Goal: Task Accomplishment & Management: Use online tool/utility

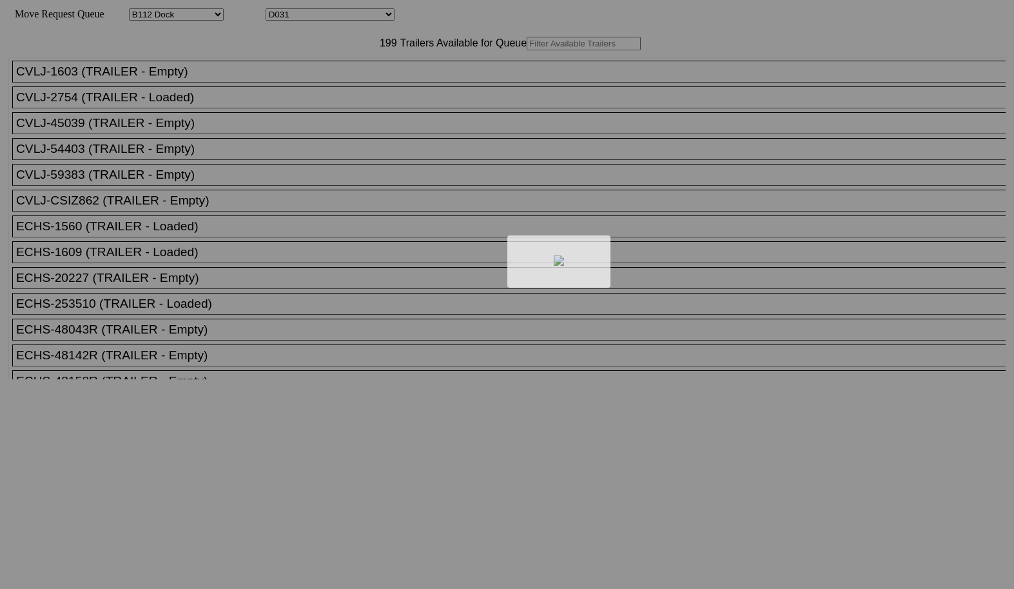
select select "121"
select select "3277"
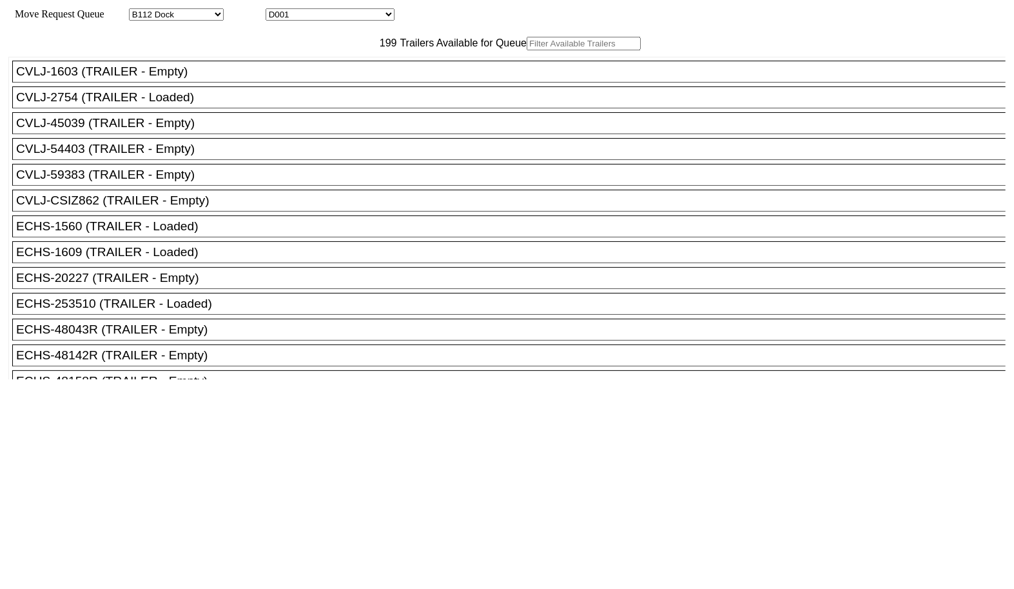
drag, startPoint x: 0, startPoint y: 0, endPoint x: 313, endPoint y: 75, distance: 321.6
click at [527, 50] on input "text" at bounding box center [584, 44] width 114 height 14
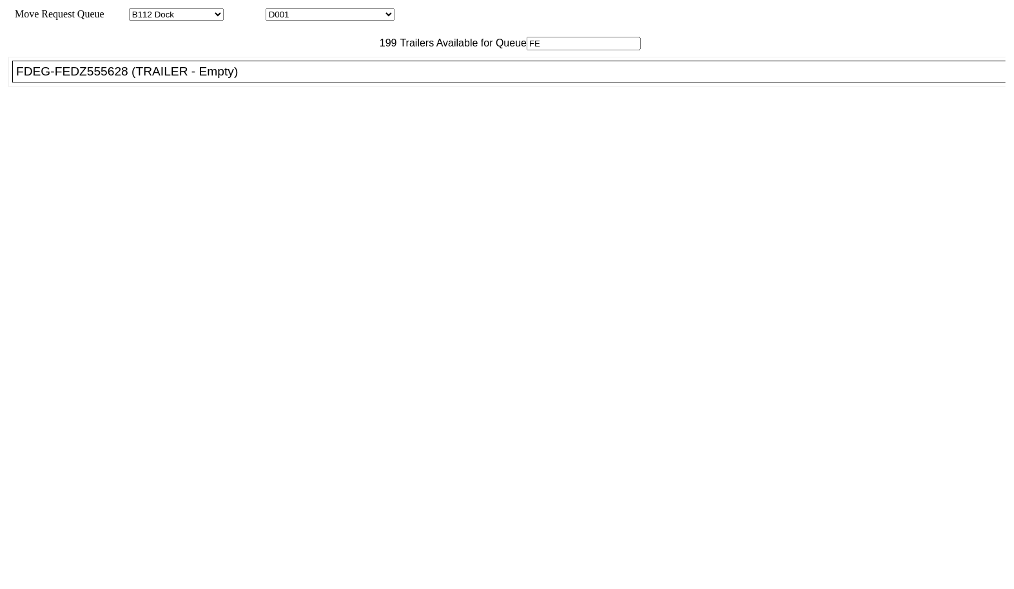
type input "FE"
click at [279, 83] on li "FDEG-FEDZ555628 (TRAILER - Empty)" at bounding box center [514, 72] width 1005 height 22
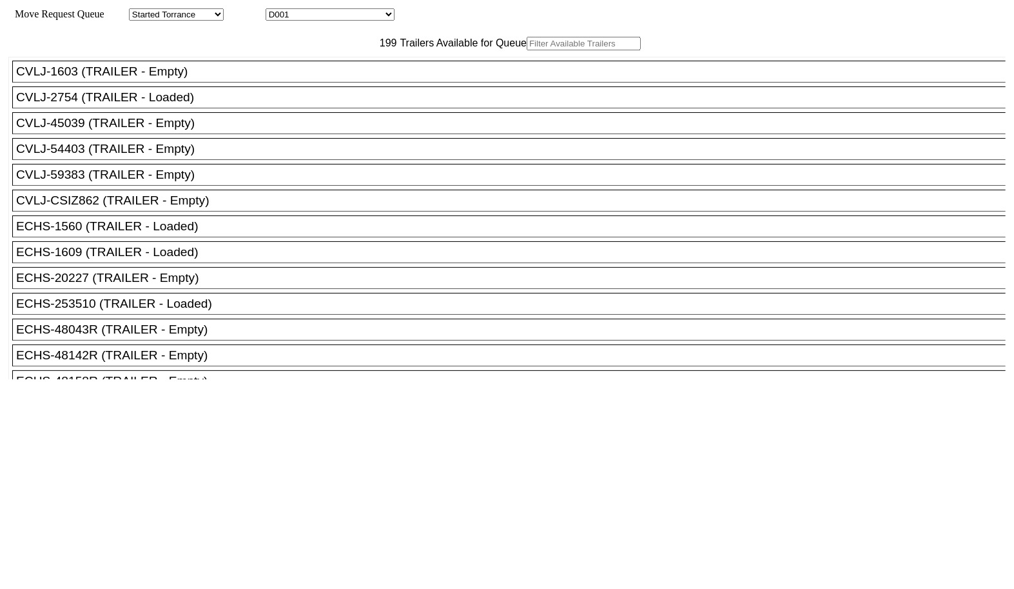
click at [527, 50] on input "text" at bounding box center [584, 44] width 114 height 14
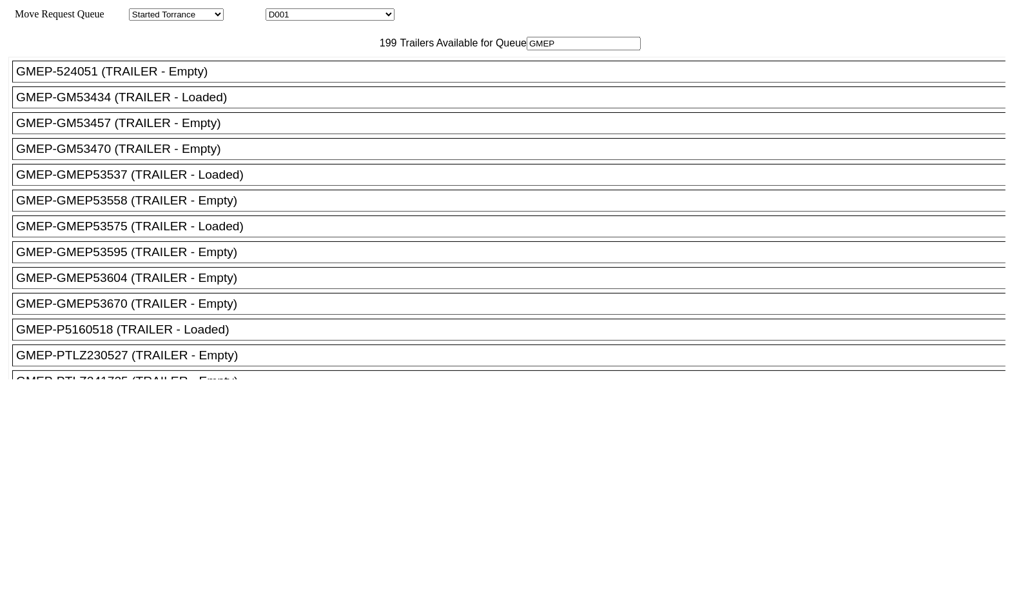
type input "GMEP"
click at [209, 311] on div "GMEP-GMEP53670 (TRAILER - Empty)" at bounding box center [515, 304] width 998 height 14
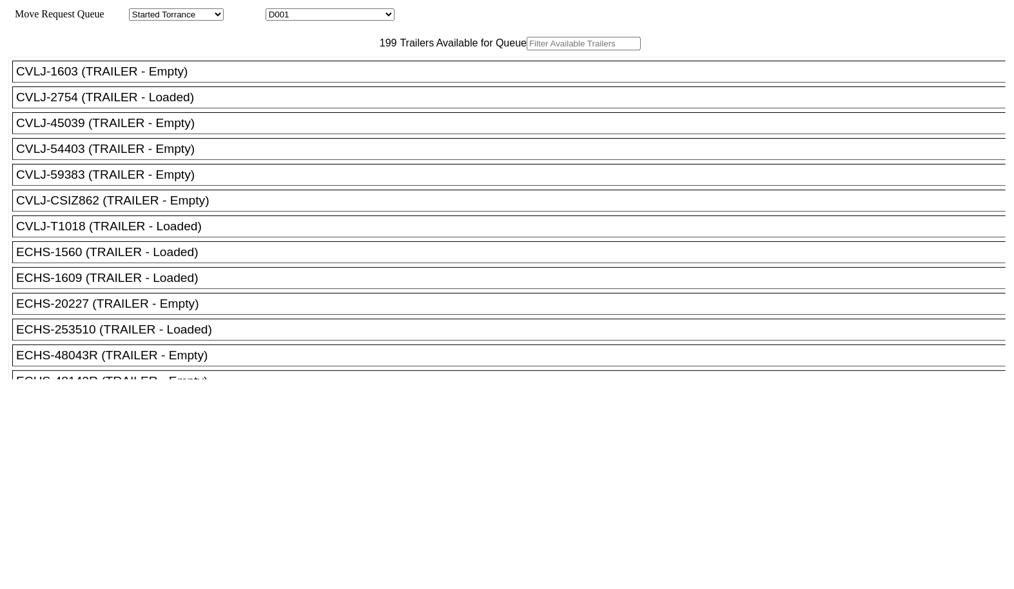
click at [527, 50] on input "text" at bounding box center [584, 44] width 114 height 14
paste input "H00195"
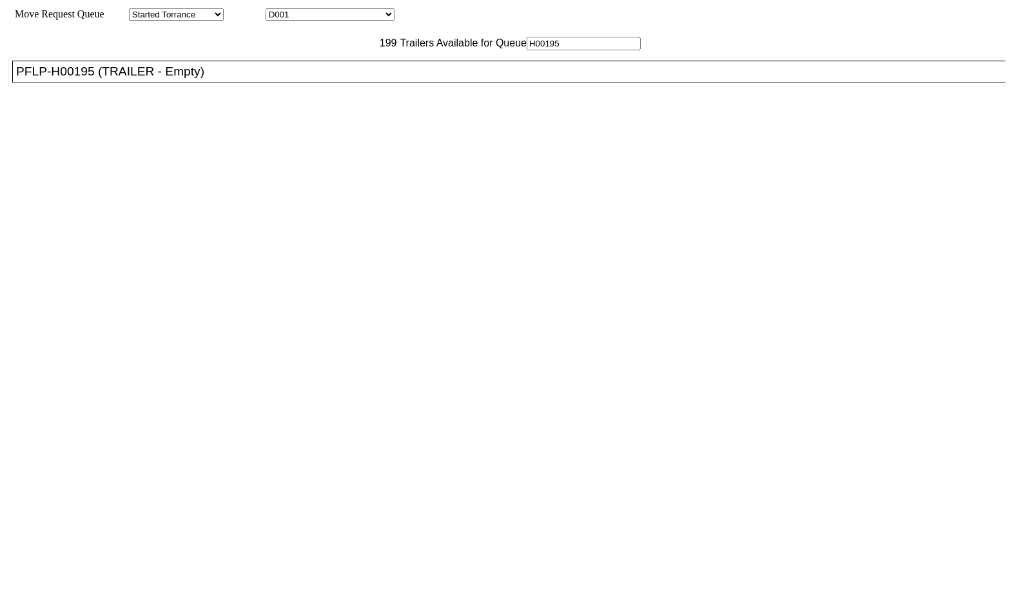
type input "H00195"
click at [307, 79] on div "PFLP-H00195 (TRAILER - Empty)" at bounding box center [515, 71] width 998 height 14
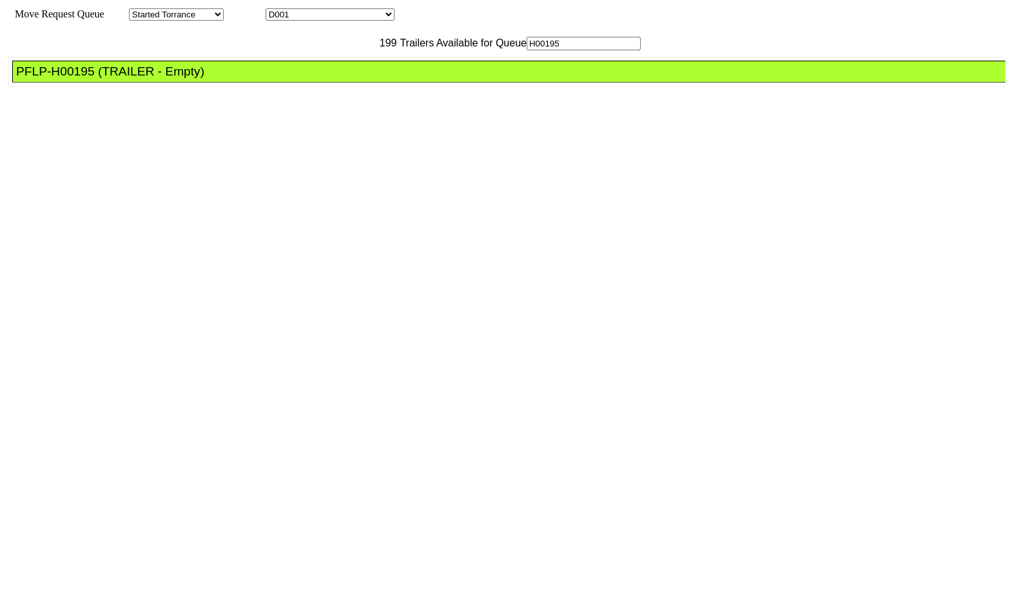
drag, startPoint x: 465, startPoint y: 175, endPoint x: 571, endPoint y: 210, distance: 112.0
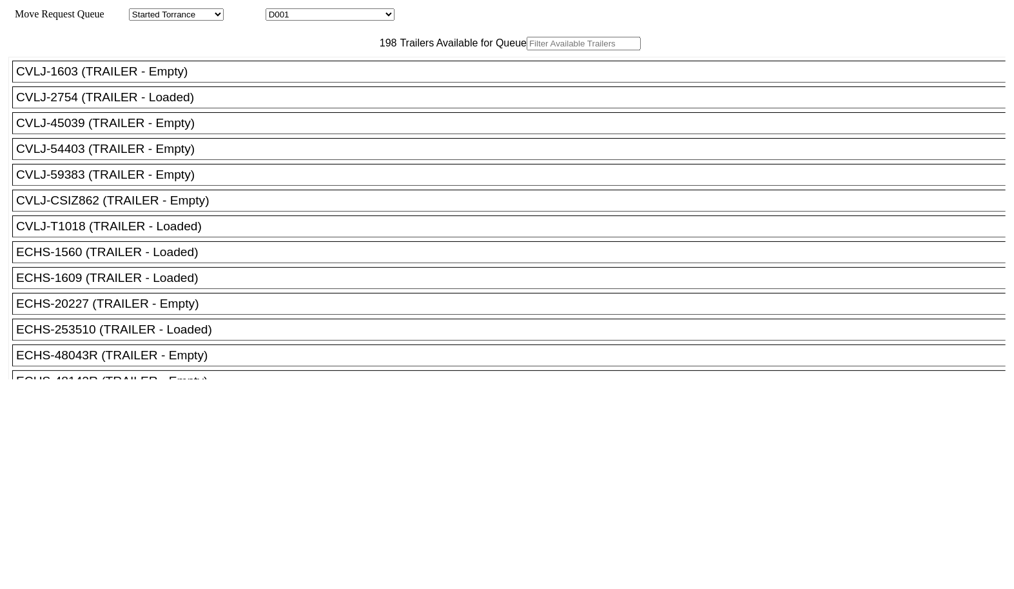
click at [527, 50] on input "text" at bounding box center [584, 44] width 114 height 14
paste input "LHP56331"
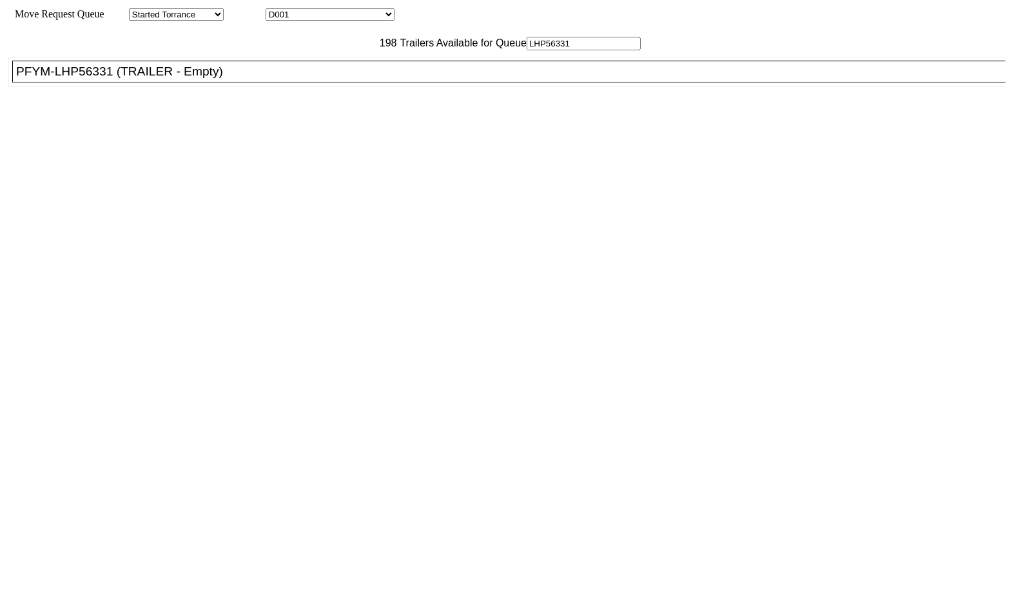
type input "LHP56331"
click at [269, 87] on ul "CVLJ-1603 (TRAILER - Empty) CVLJ-2754 (TRAILER - Loaded) CVLJ-45039 (TRAILER - …" at bounding box center [507, 72] width 999 height 30
click at [302, 79] on div "PFYM-LHP56331 (TRAILER - Empty)" at bounding box center [515, 71] width 998 height 14
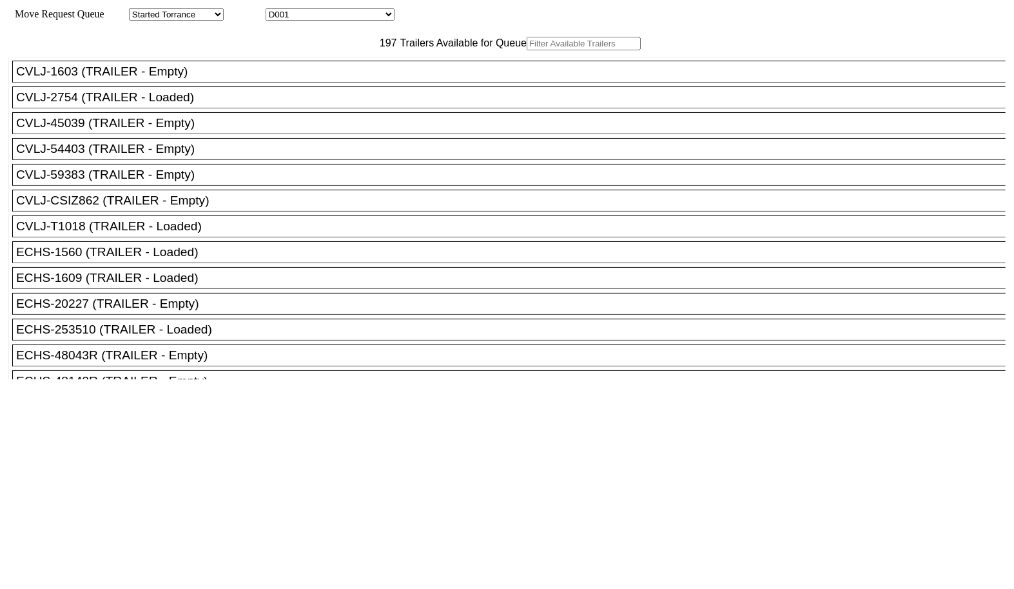
click at [527, 50] on input "text" at bounding box center [584, 44] width 114 height 14
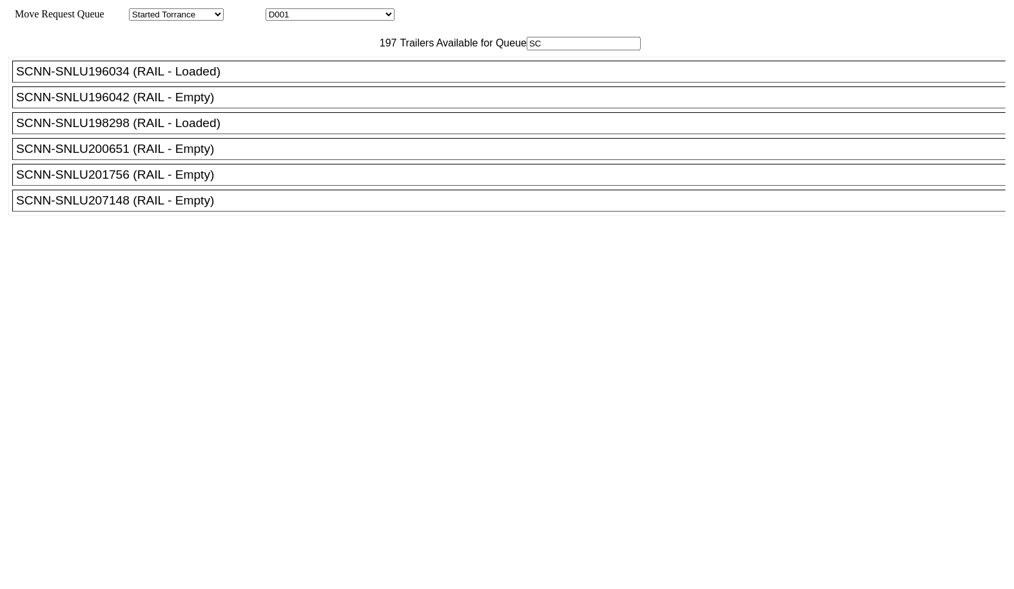
type input "SC"
click at [205, 208] on div "SCNN-SNLU207148 (RAIL - Empty)" at bounding box center [515, 200] width 998 height 14
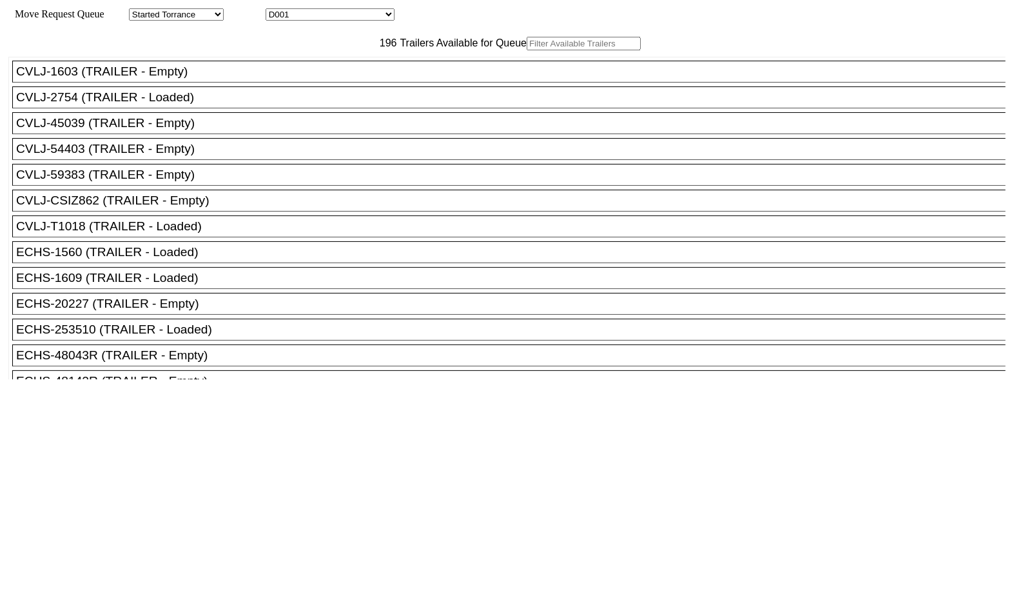
click at [527, 50] on input "text" at bounding box center [584, 44] width 114 height 14
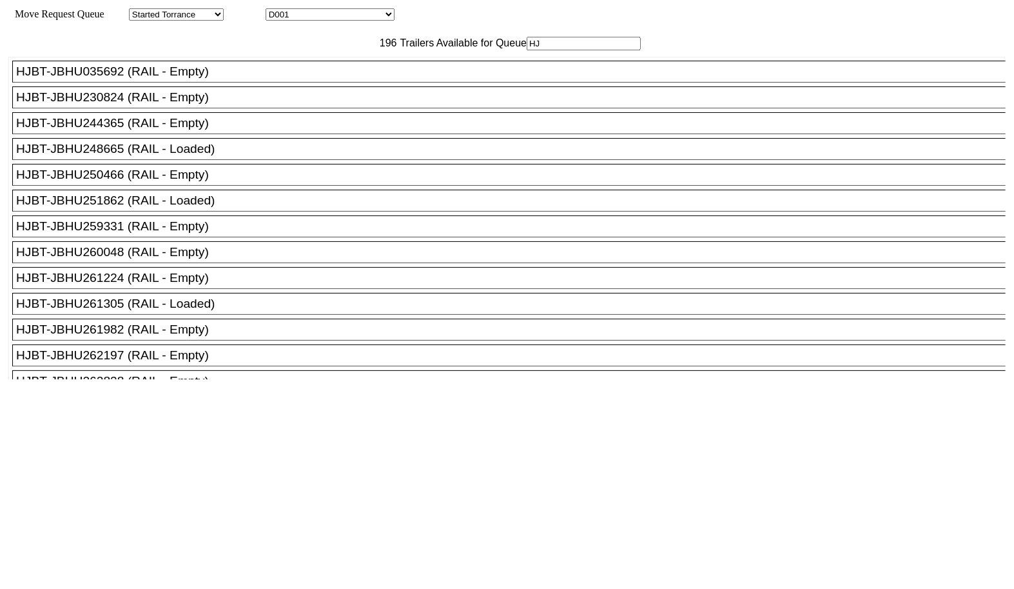
type input "HJ"
click at [253, 130] on div "HJBT-JBHU244365 (RAIL - Empty)" at bounding box center [515, 123] width 998 height 14
